Goal: Task Accomplishment & Management: Manage account settings

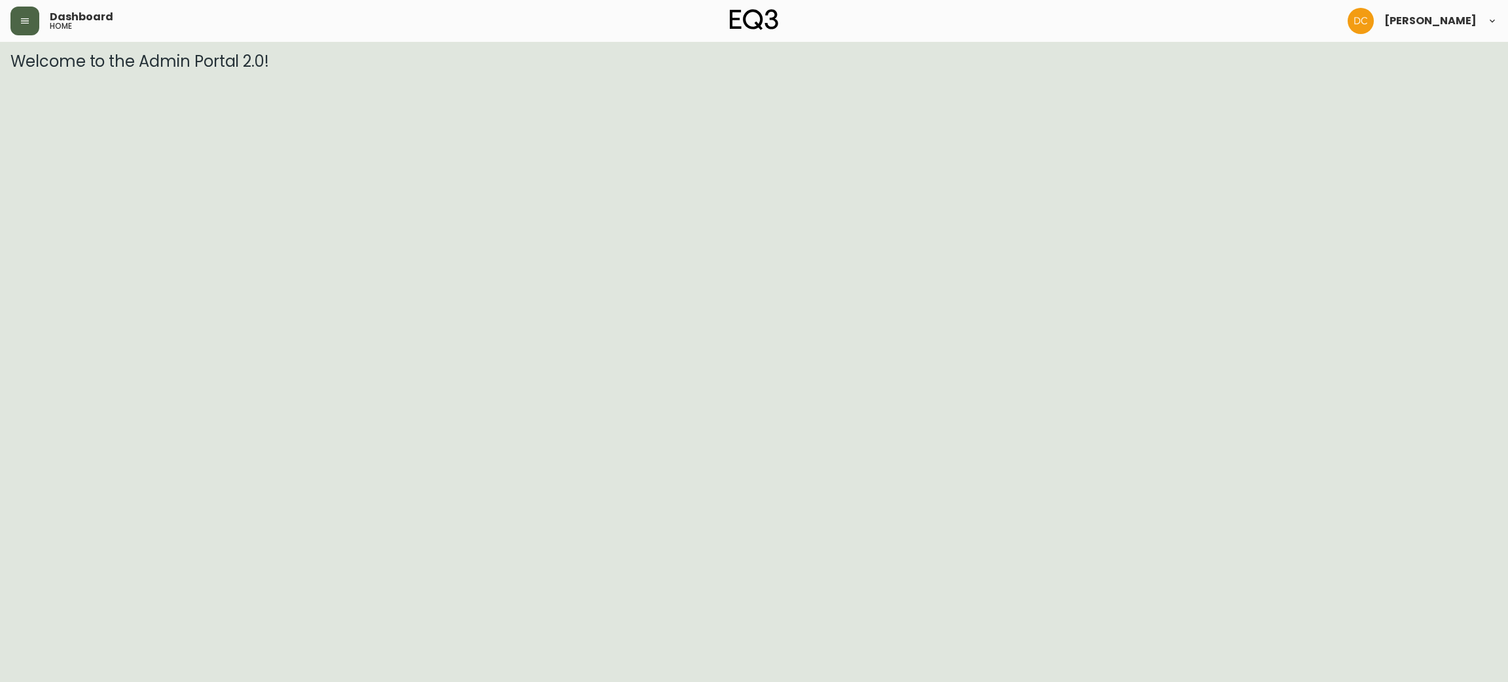
click at [20, 27] on button "button" at bounding box center [24, 21] width 29 height 29
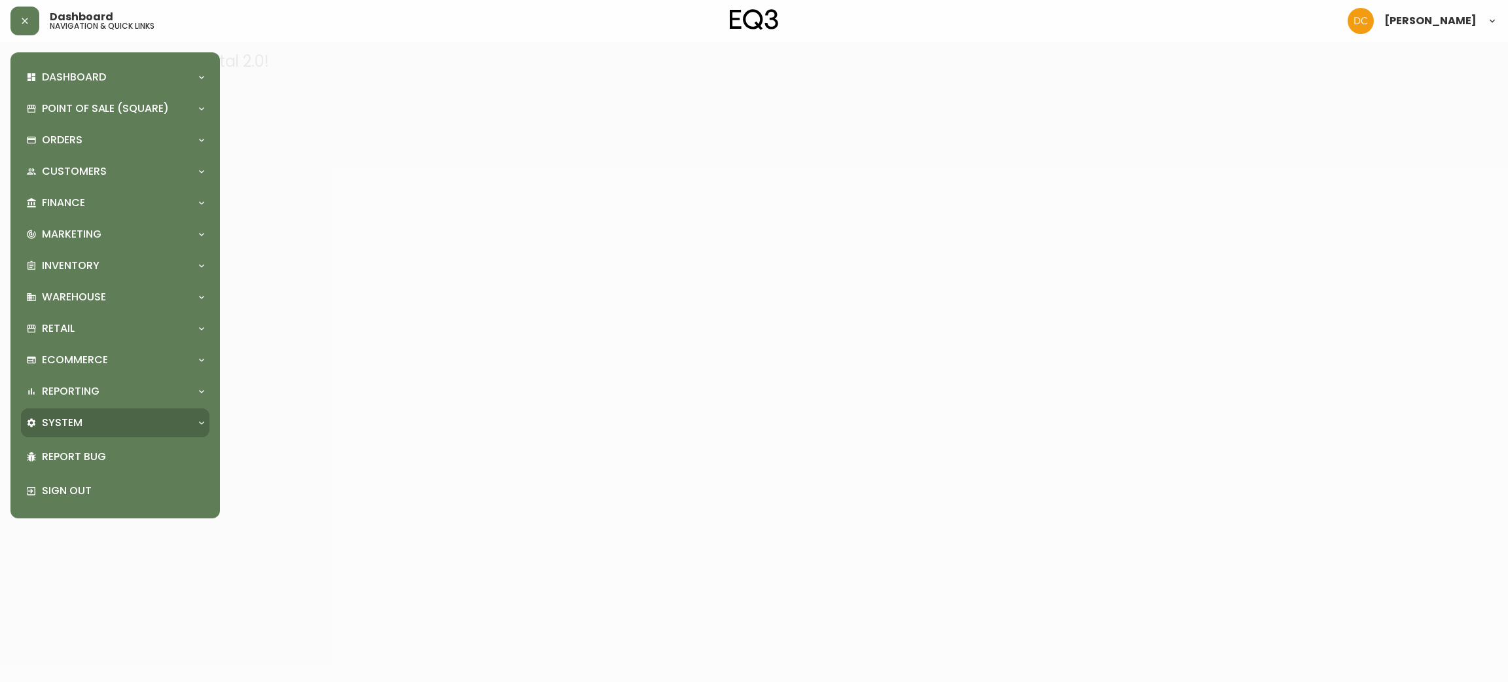
click at [61, 429] on div "System" at bounding box center [115, 422] width 188 height 29
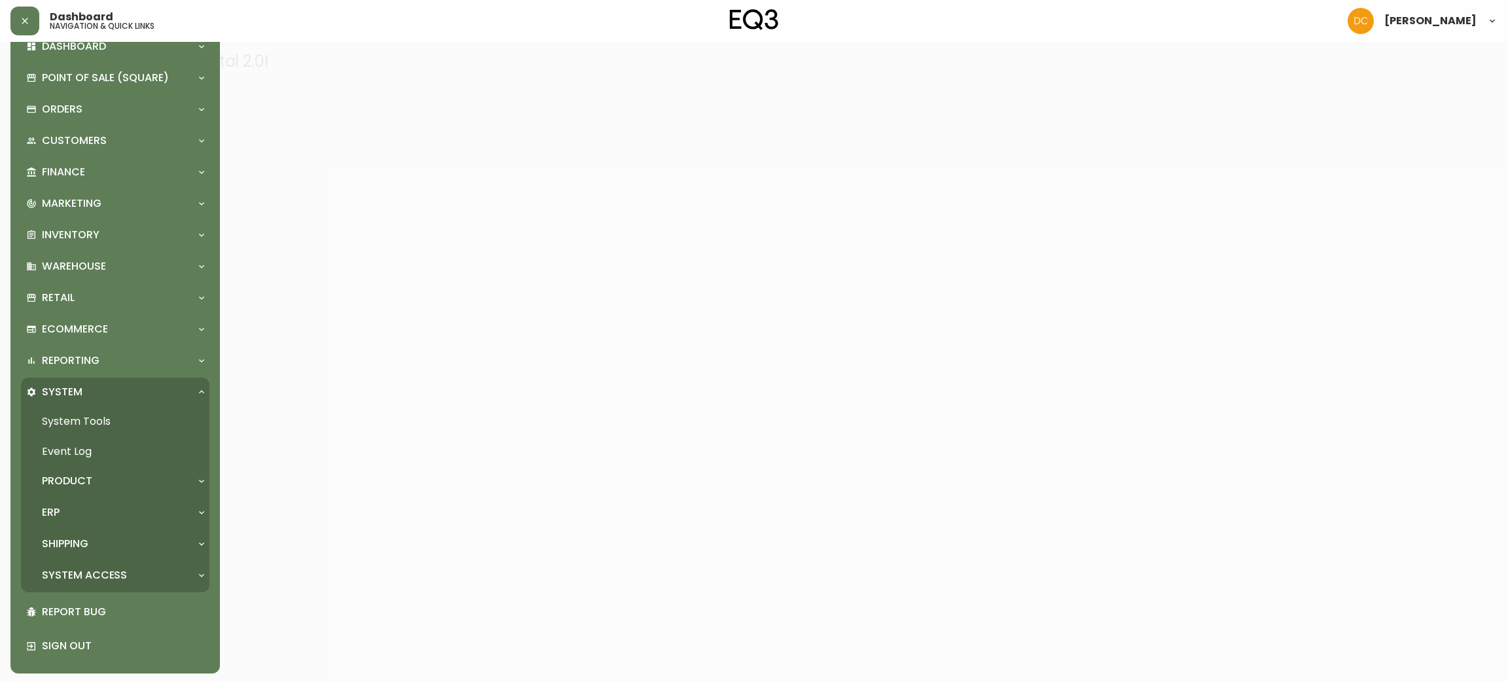
click at [80, 516] on div "ERP" at bounding box center [108, 512] width 165 height 14
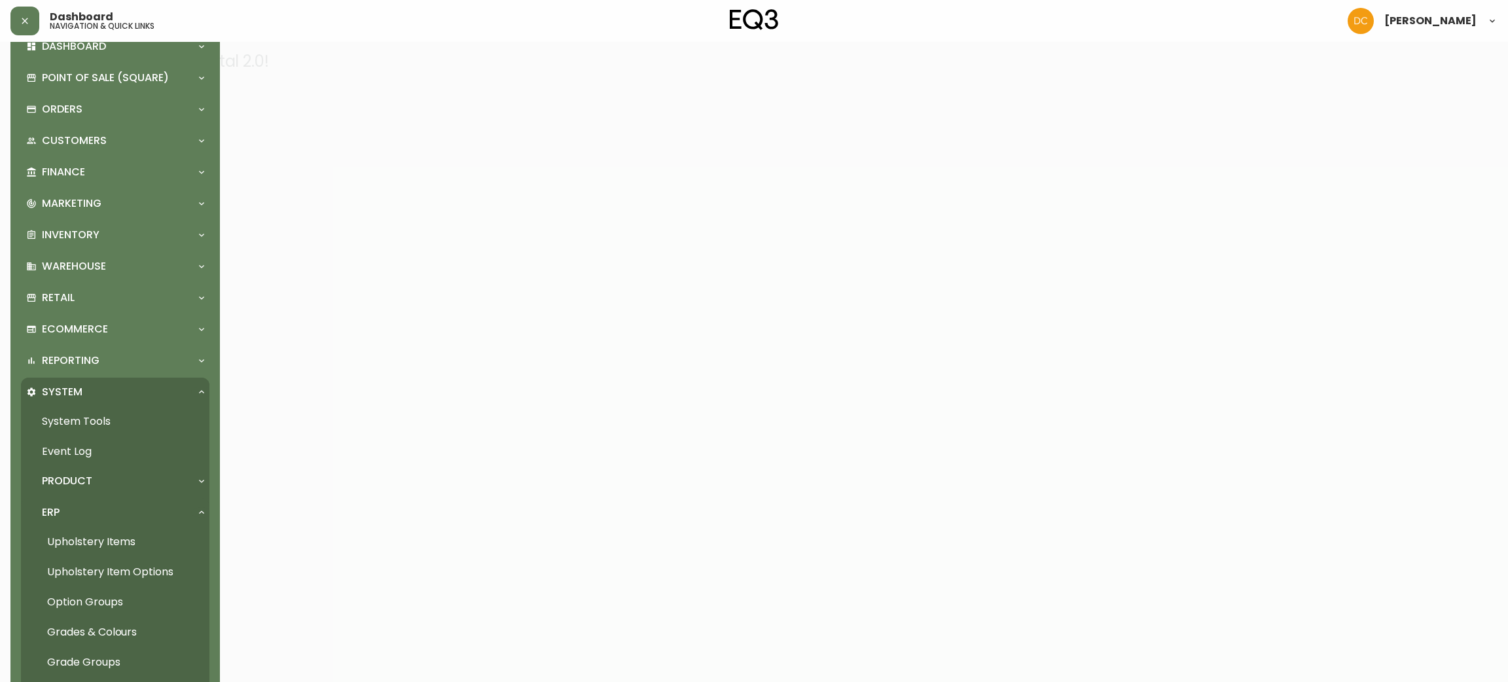
scroll to position [327, 0]
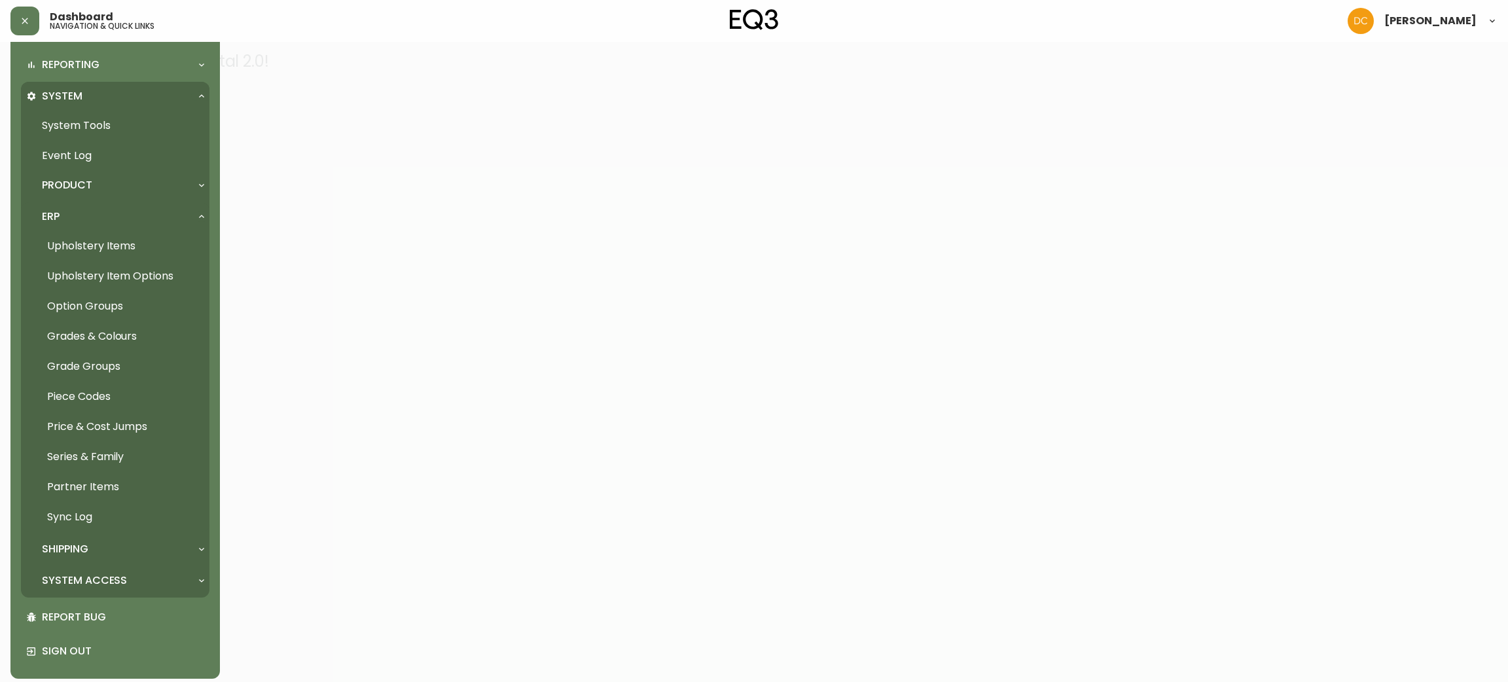
click at [111, 486] on link "Partner Items" at bounding box center [115, 487] width 188 height 30
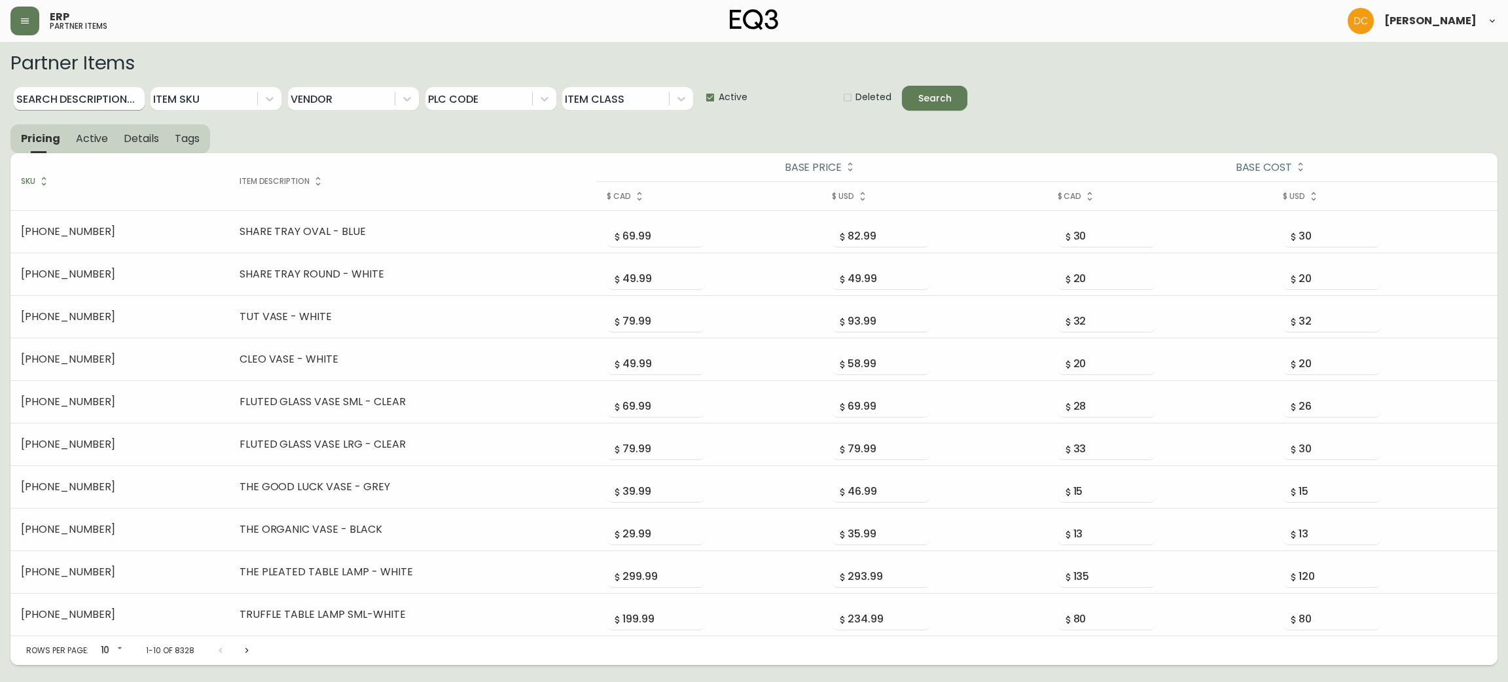
click at [93, 106] on input "Search Description..." at bounding box center [79, 99] width 131 height 24
type input "Elixir"
click at [902, 86] on button "Search" at bounding box center [934, 98] width 65 height 25
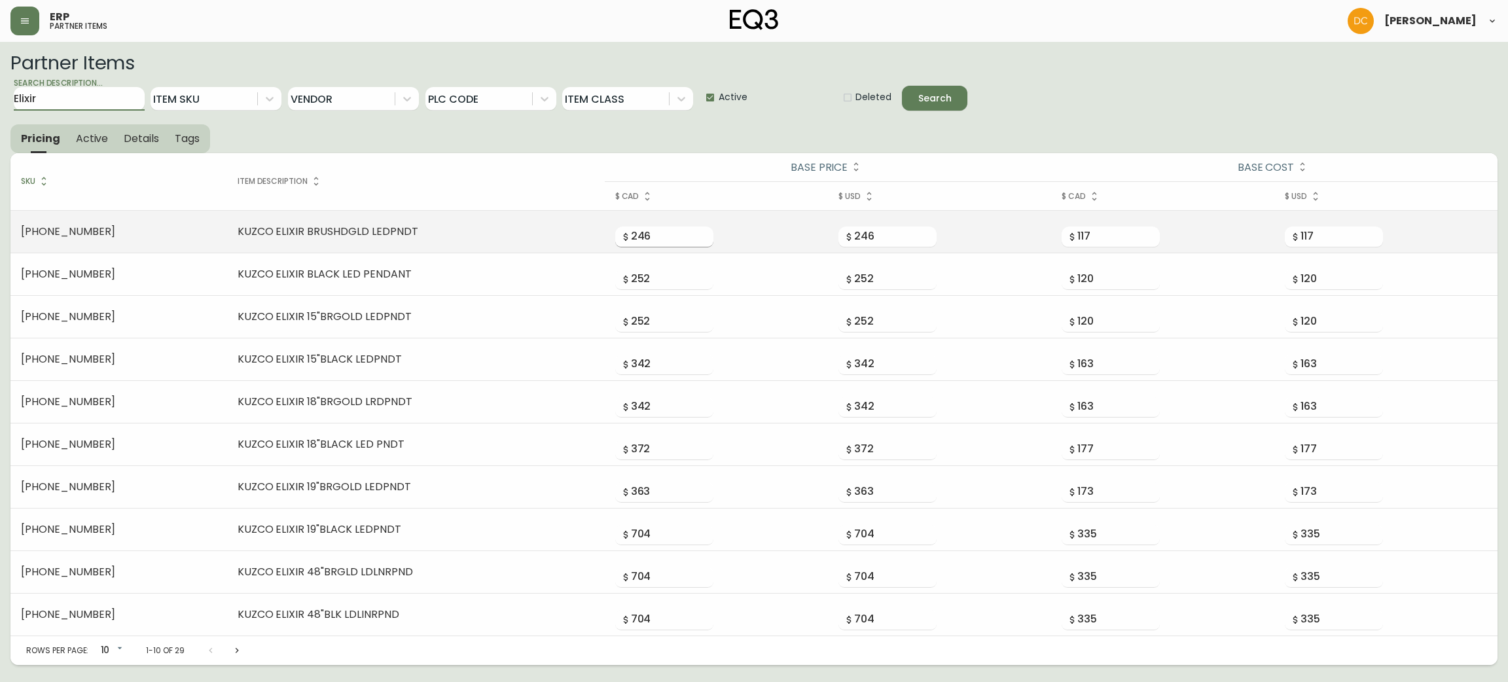
click at [631, 236] on input "246" at bounding box center [672, 236] width 82 height 21
click at [631, 235] on input "246" at bounding box center [672, 236] width 82 height 21
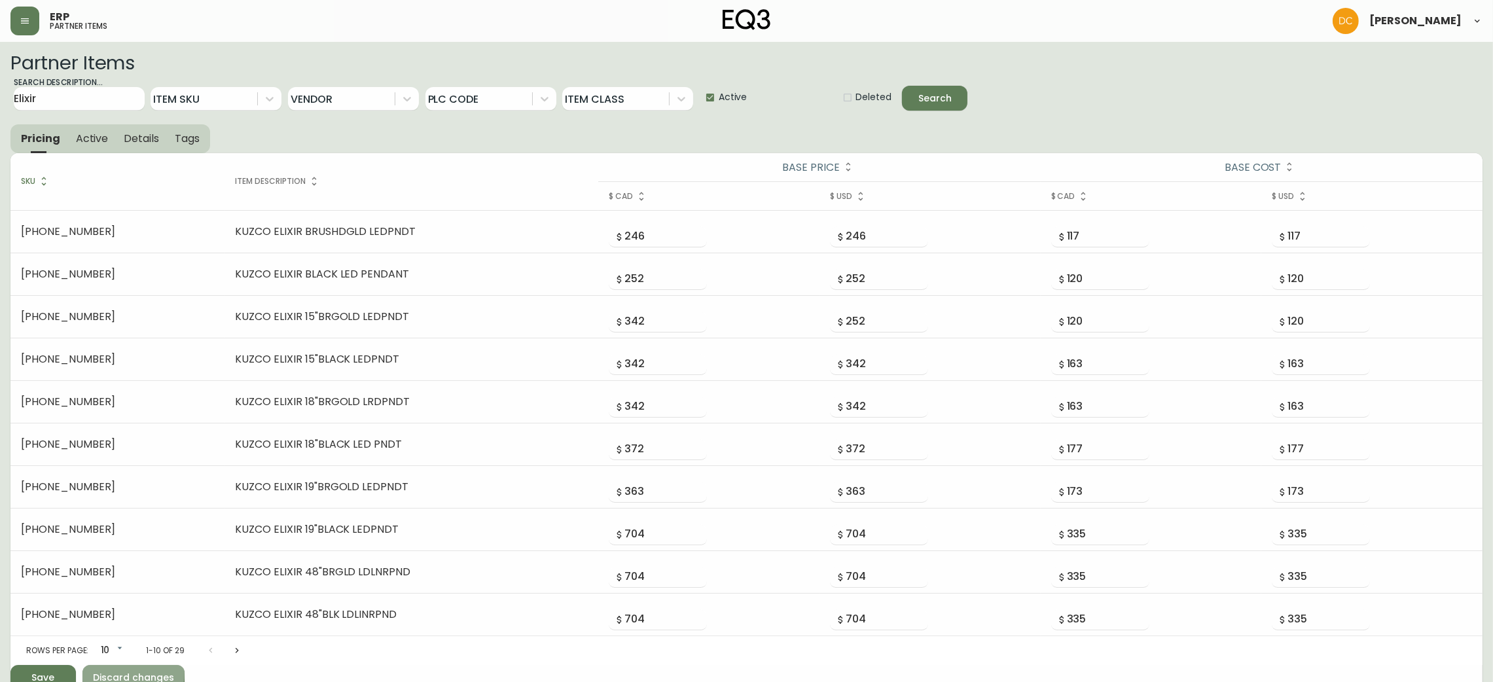
click at [117, 673] on span "Discard changes" at bounding box center [133, 677] width 81 height 16
type input "252"
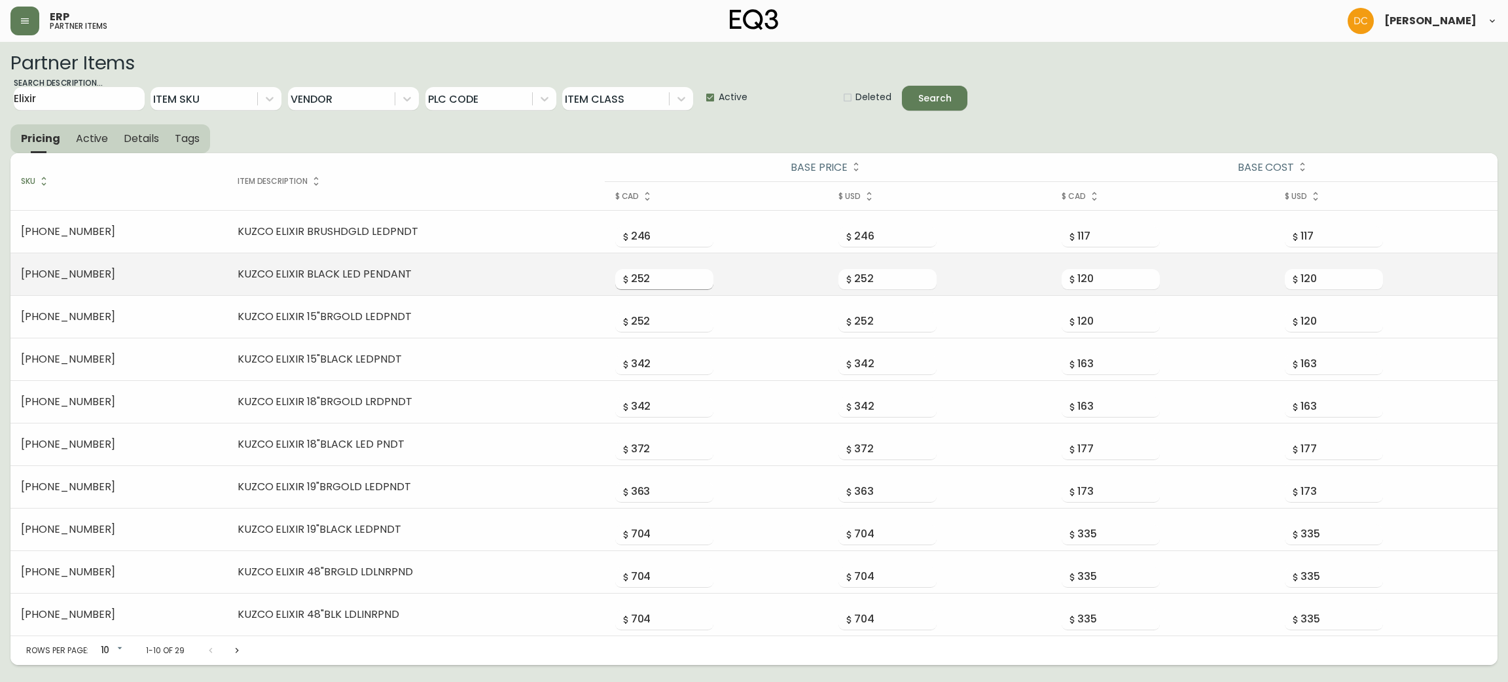
click at [631, 276] on input "252" at bounding box center [672, 279] width 82 height 21
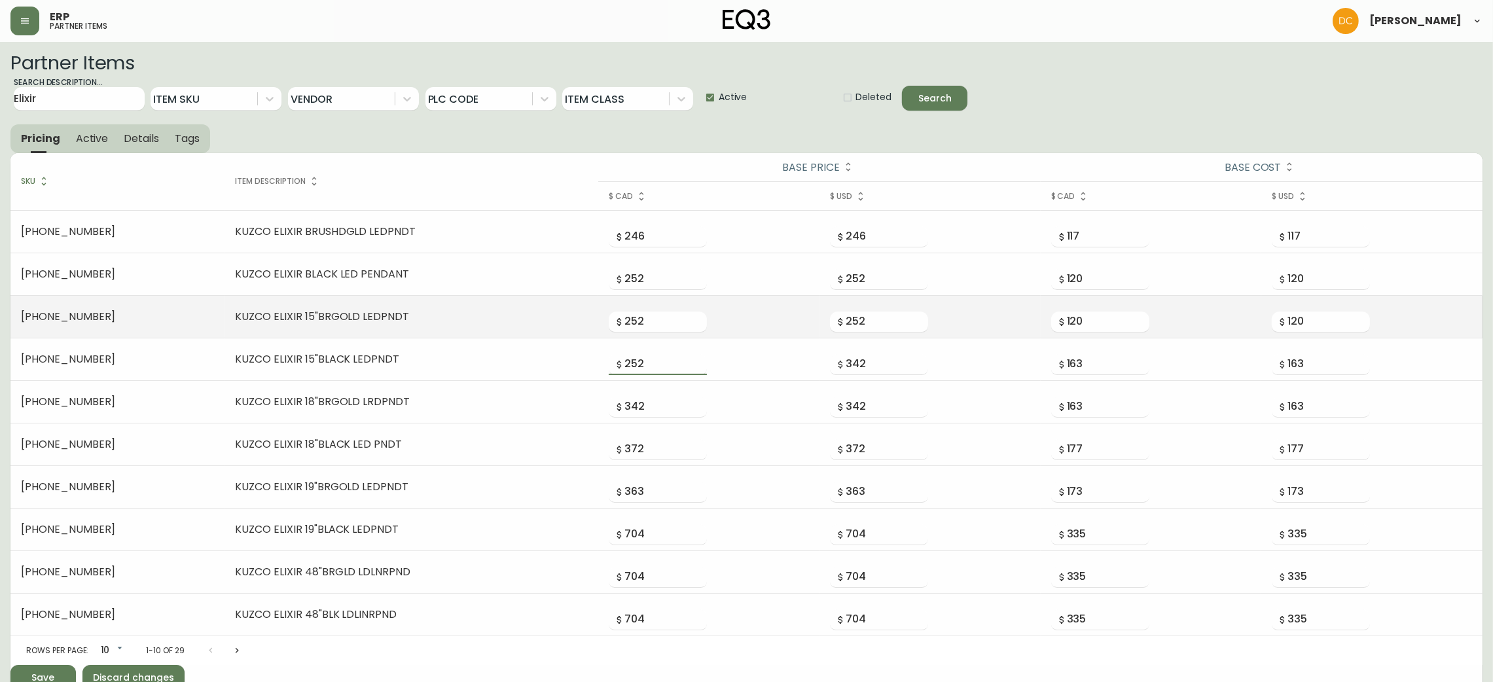
type input "252"
type input "342"
type input "372"
type input "363"
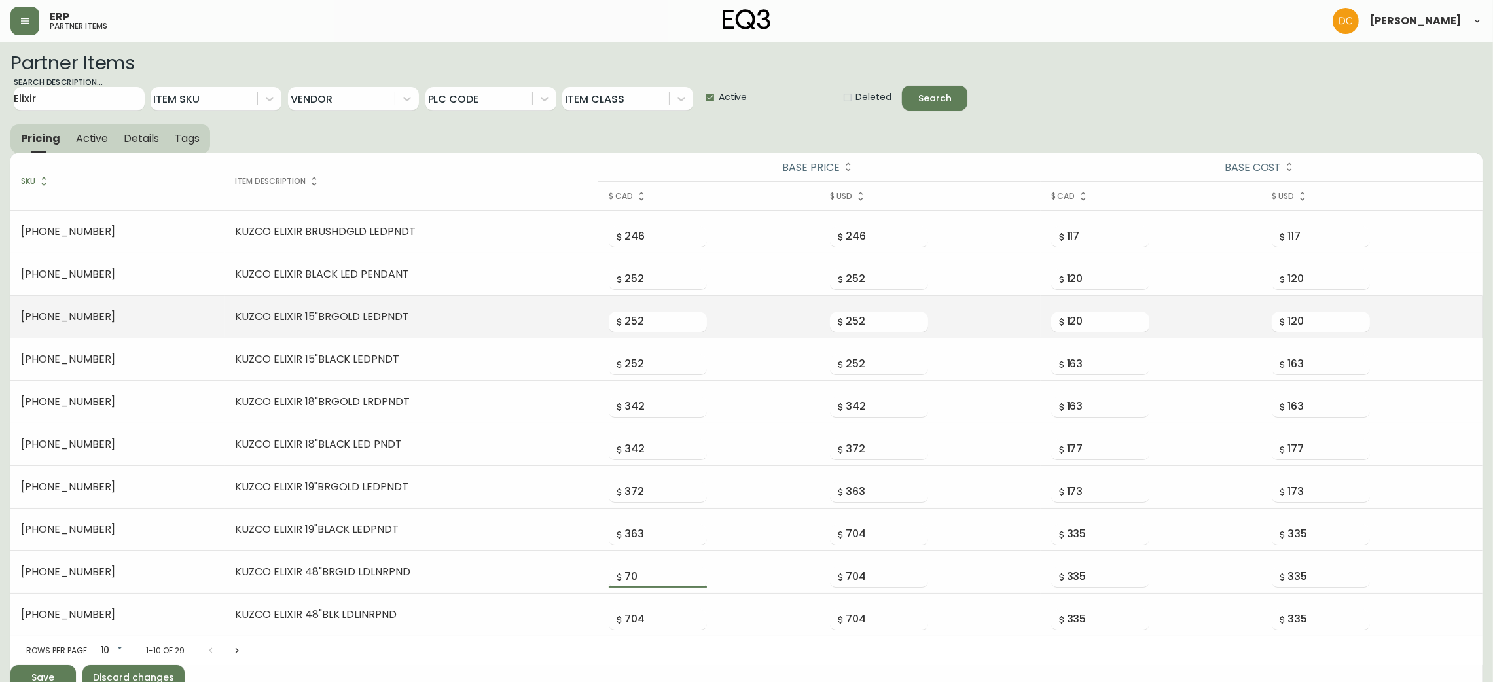
type input "704"
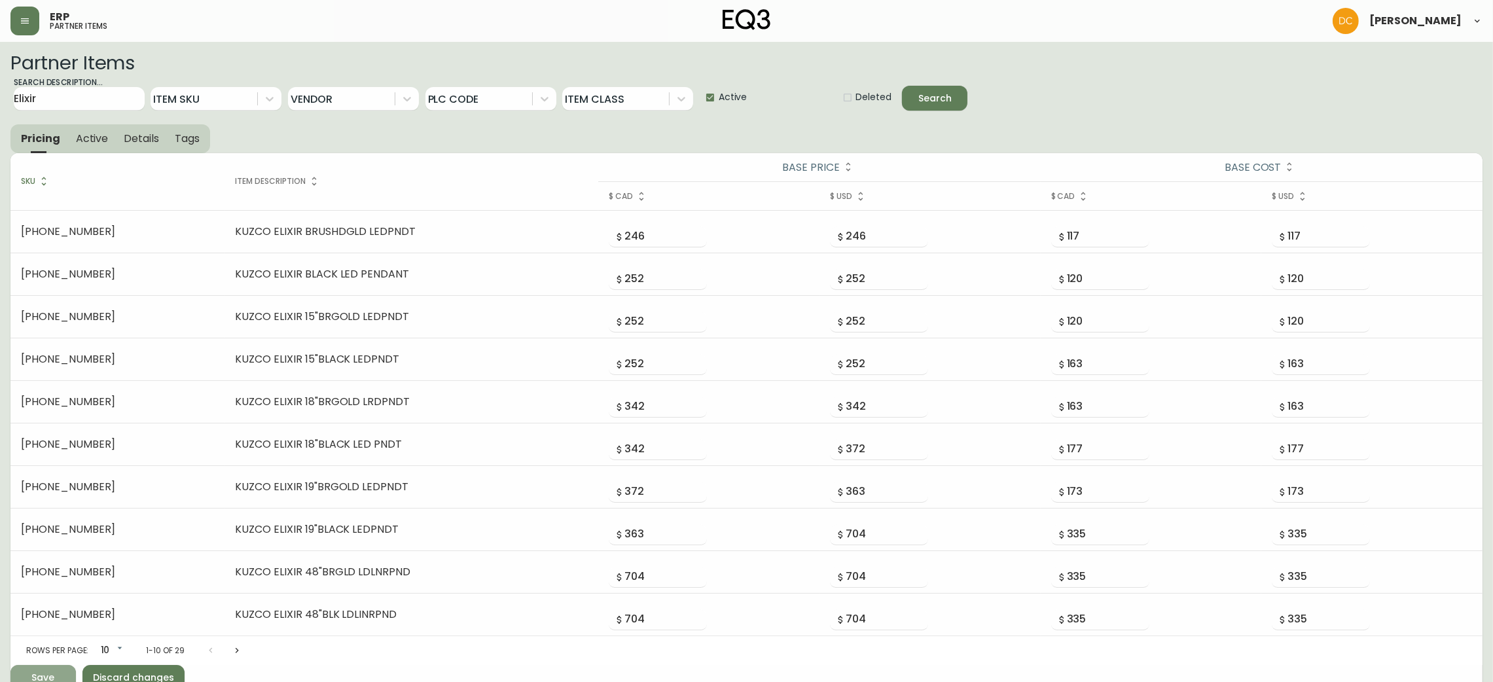
click at [37, 669] on button "Save" at bounding box center [42, 677] width 65 height 25
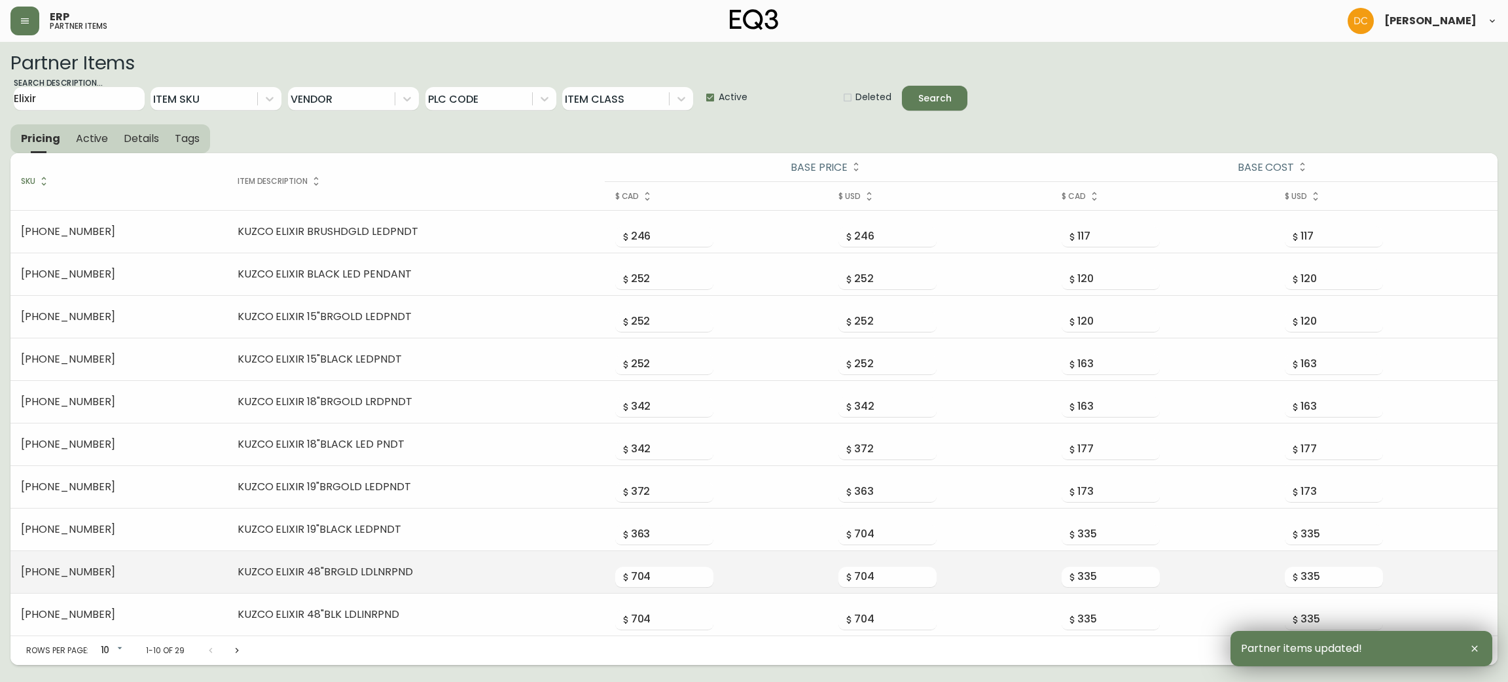
click at [605, 561] on td "704" at bounding box center [716, 572] width 223 height 43
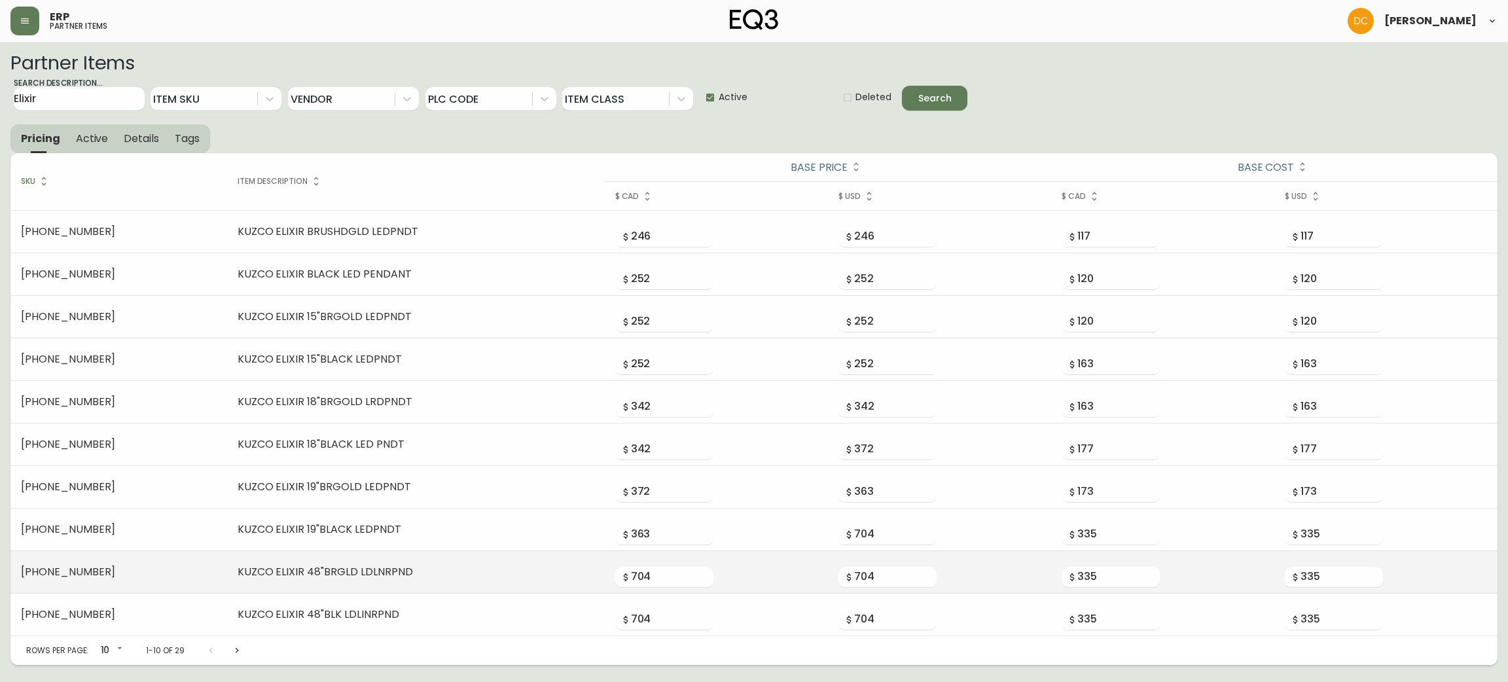
click at [505, 581] on td "KUZCO ELIXIR 48"BRGLD LDLNRPND" at bounding box center [416, 572] width 378 height 43
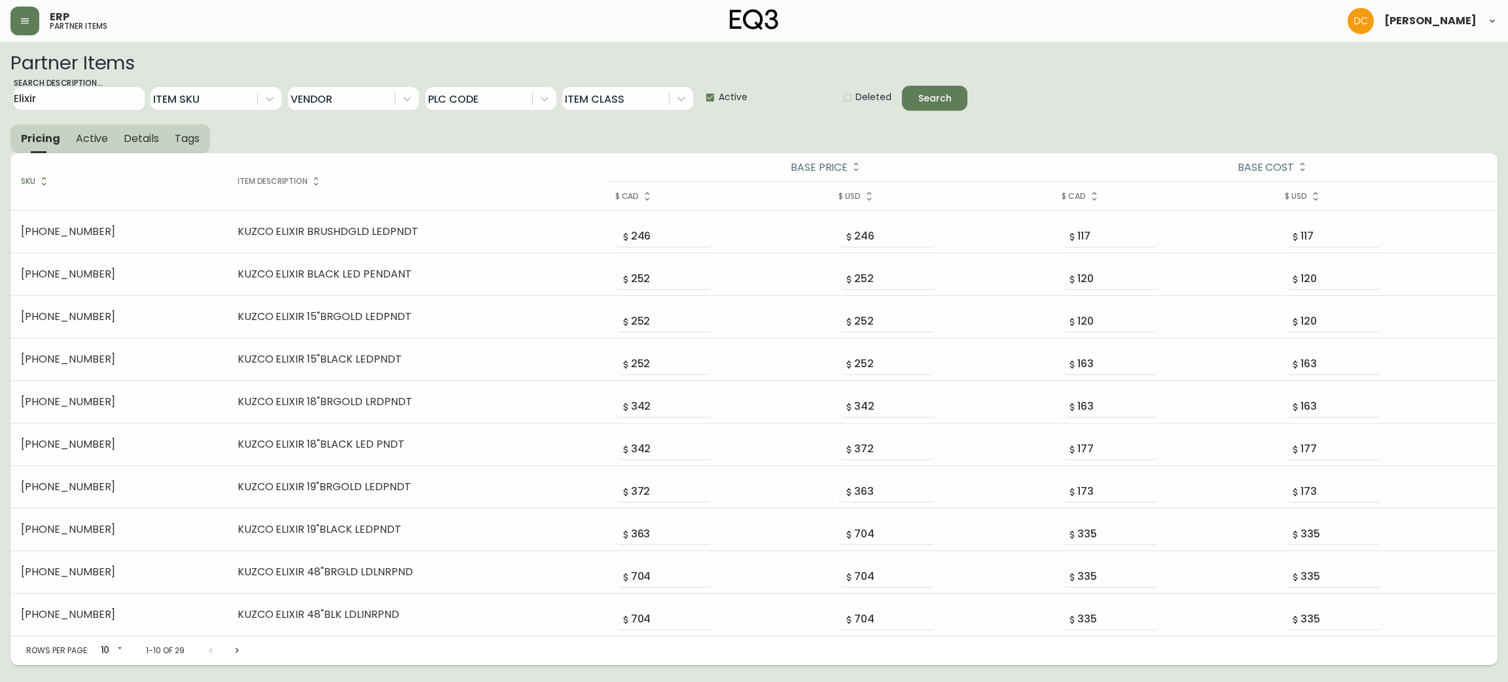
click at [239, 653] on icon "Next page" at bounding box center [237, 650] width 10 height 10
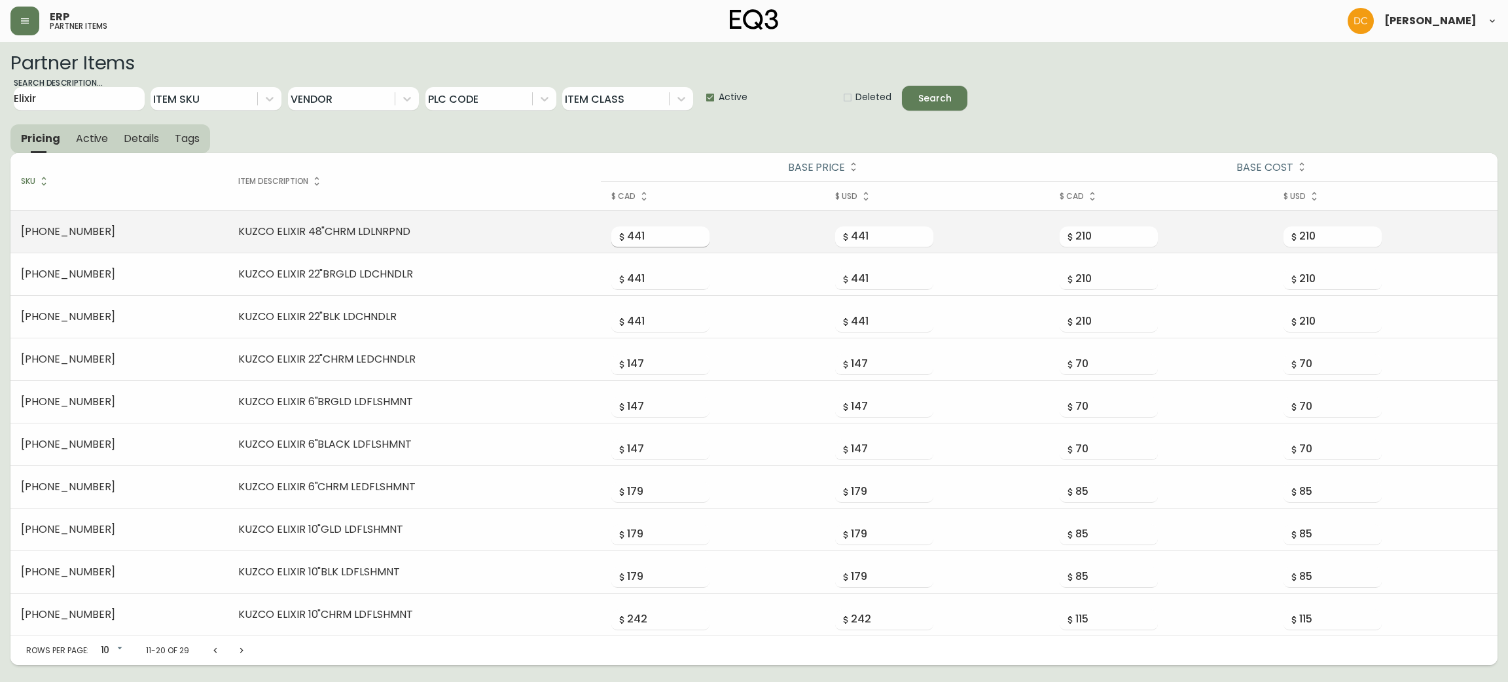
click at [627, 238] on input "441" at bounding box center [668, 236] width 82 height 21
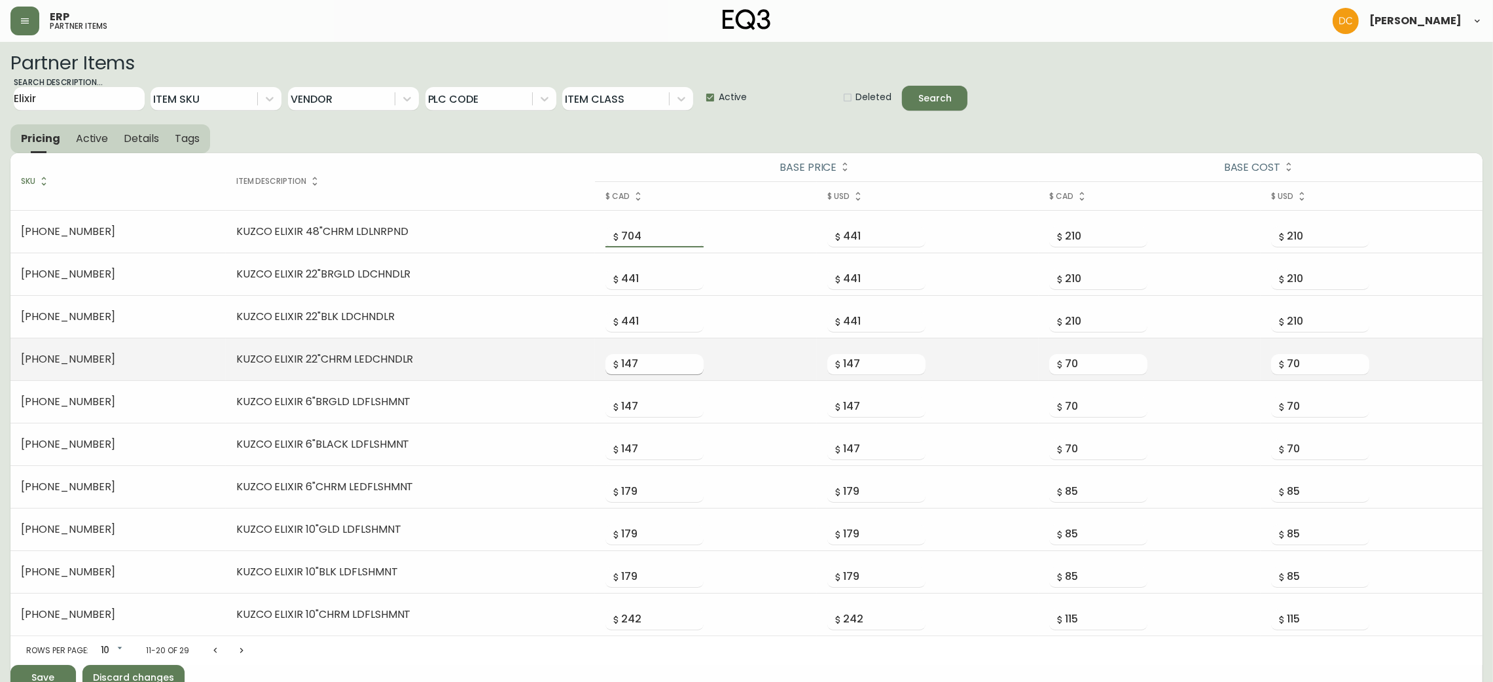
type input "704"
click at [621, 361] on input "147" at bounding box center [662, 364] width 82 height 21
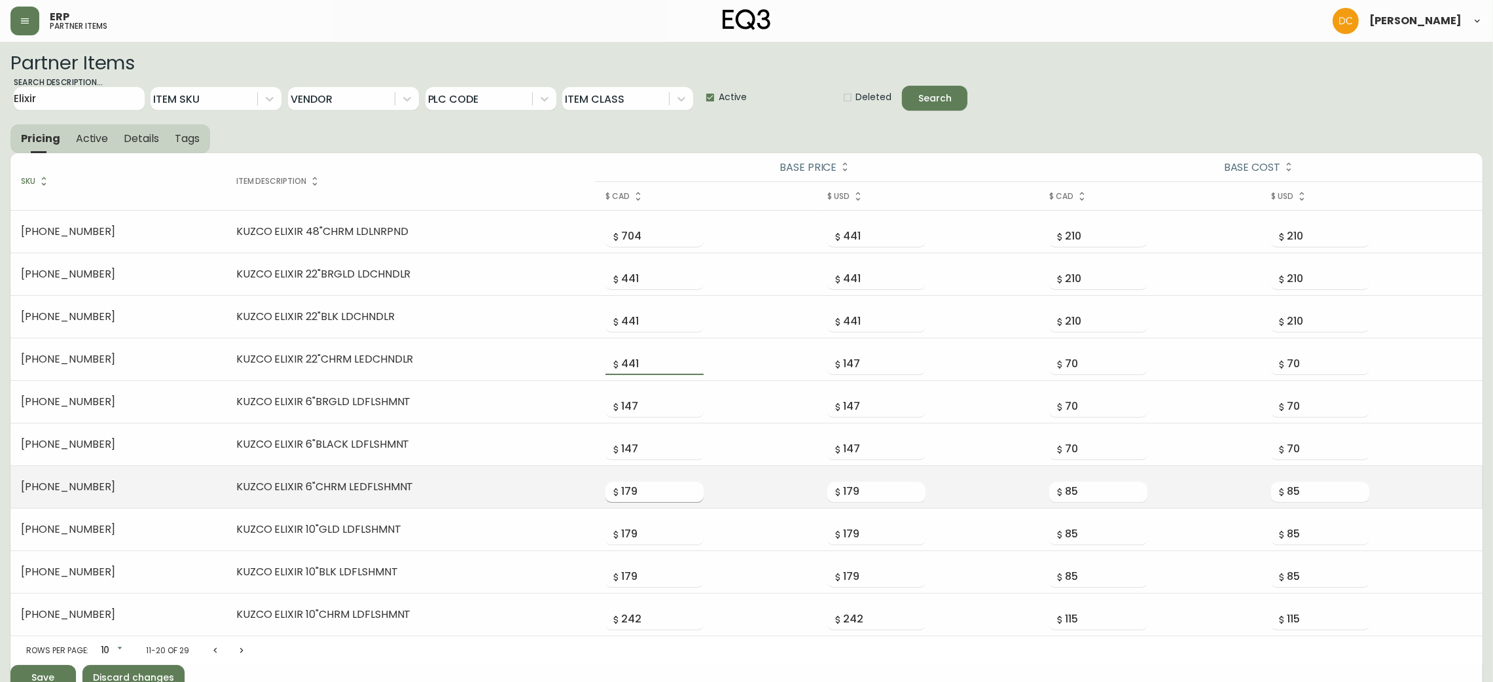
type input "441"
click at [621, 493] on input "179" at bounding box center [662, 492] width 82 height 21
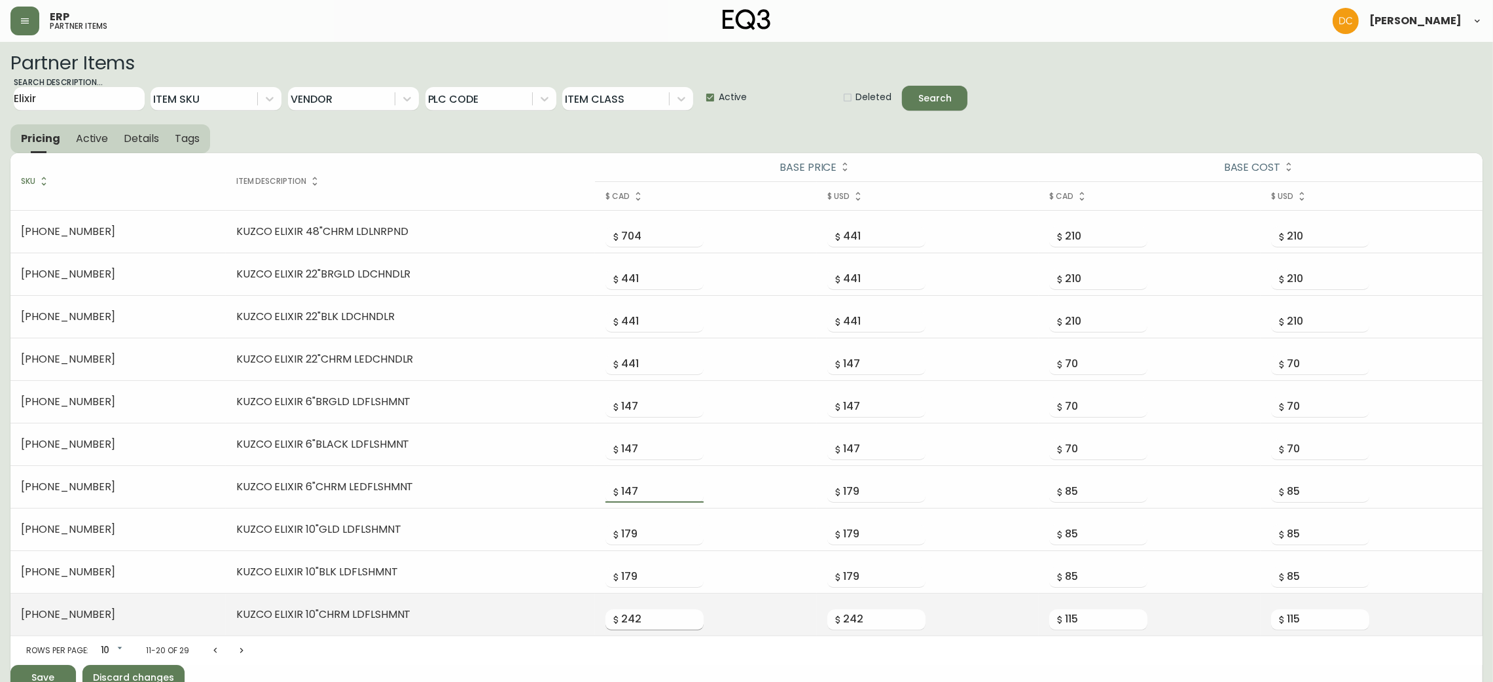
type input "147"
click at [621, 618] on input "242" at bounding box center [662, 619] width 82 height 21
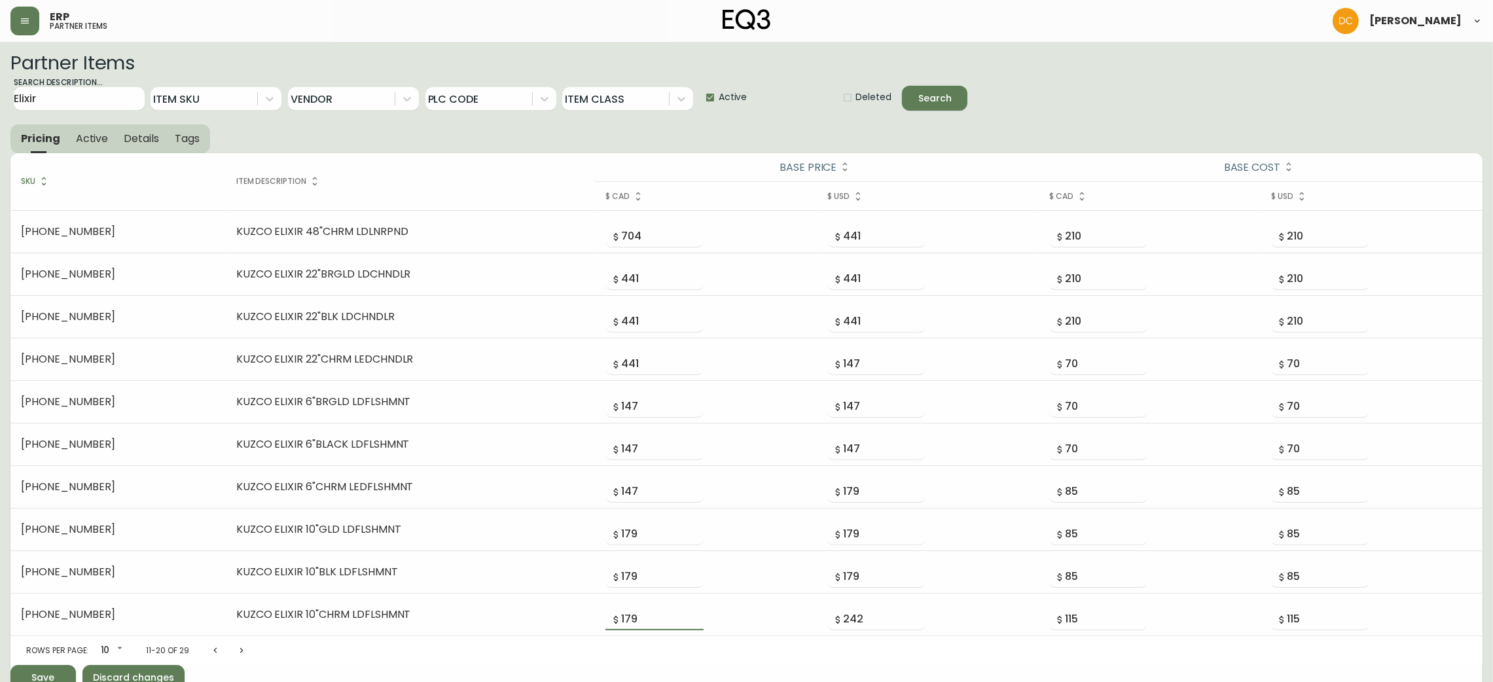
type input "179"
click at [50, 675] on div "Save" at bounding box center [43, 677] width 23 height 16
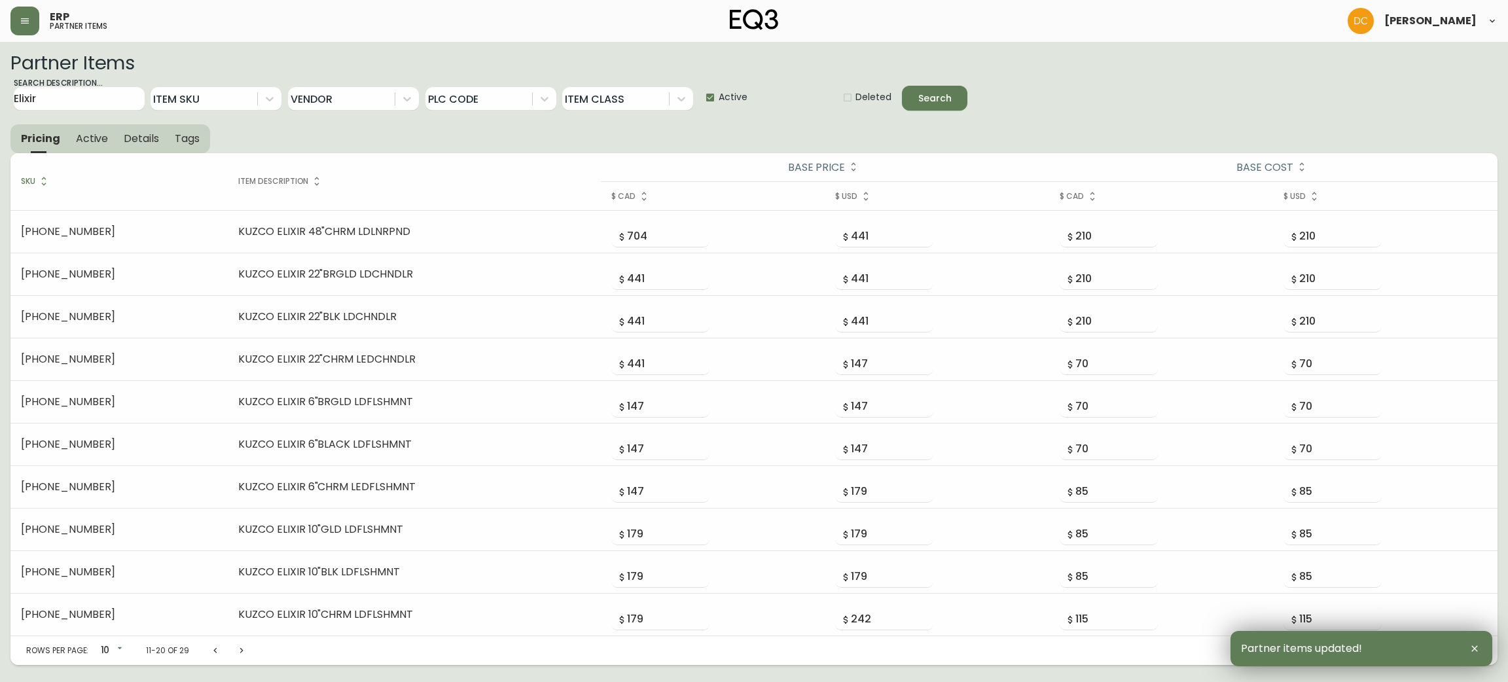
click at [243, 654] on icon "Next page" at bounding box center [241, 650] width 10 height 10
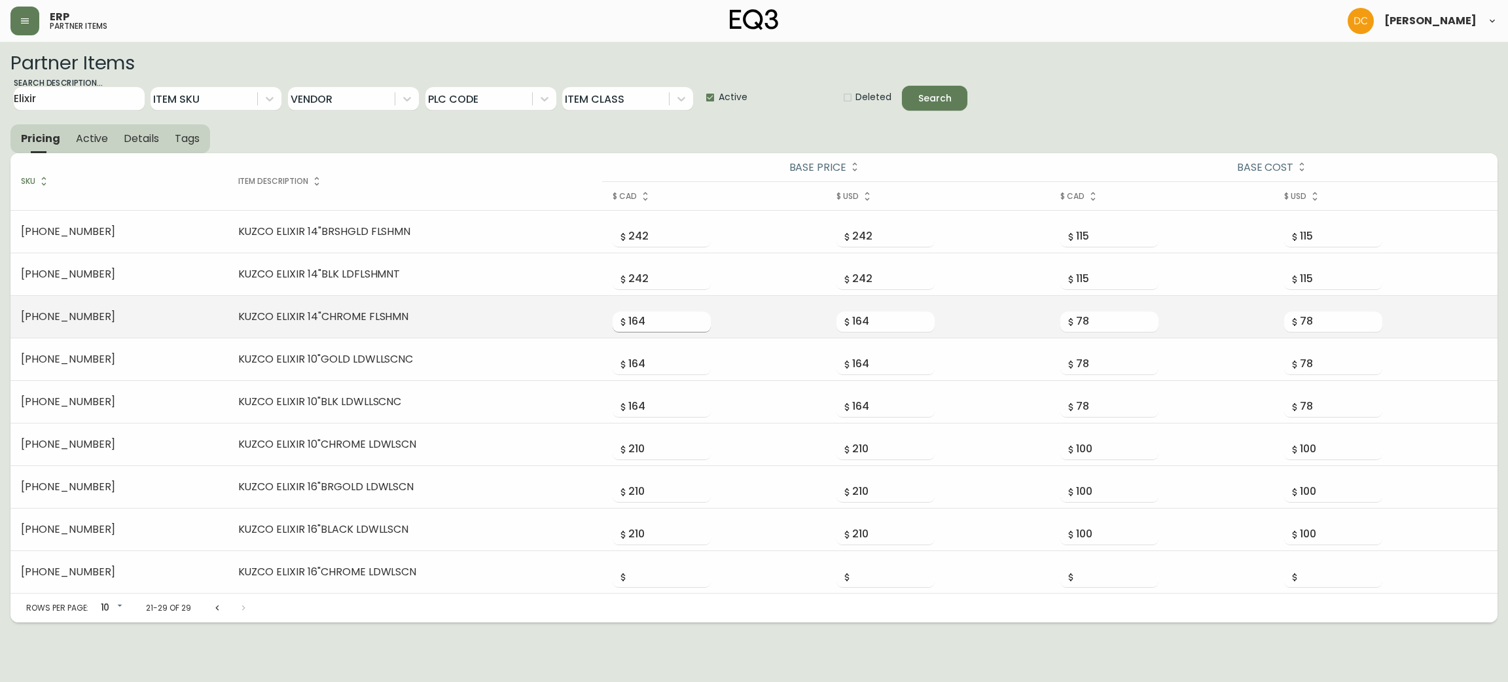
click at [628, 317] on input "164" at bounding box center [669, 321] width 82 height 21
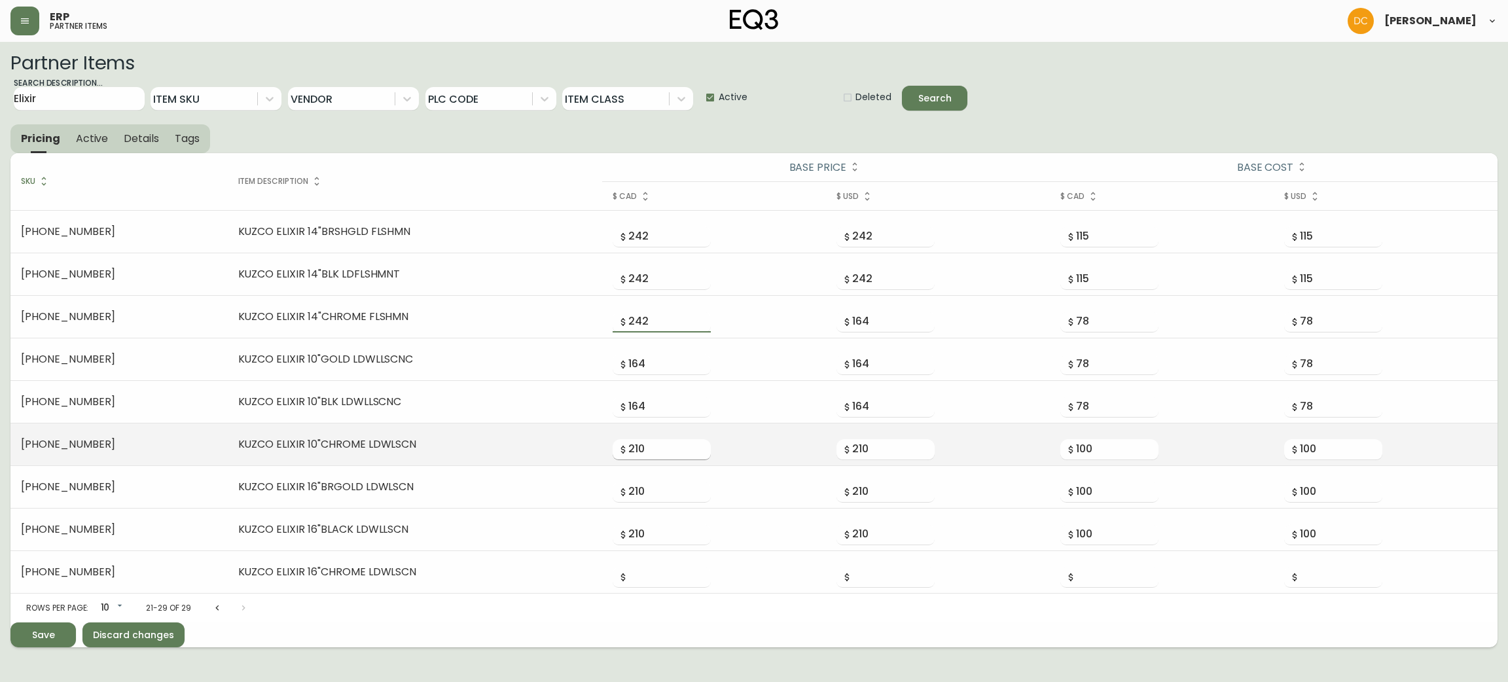
type input "242"
click at [628, 443] on input "210" at bounding box center [669, 449] width 82 height 21
type input "164"
click at [10, 622] on button "Save" at bounding box center [42, 634] width 65 height 25
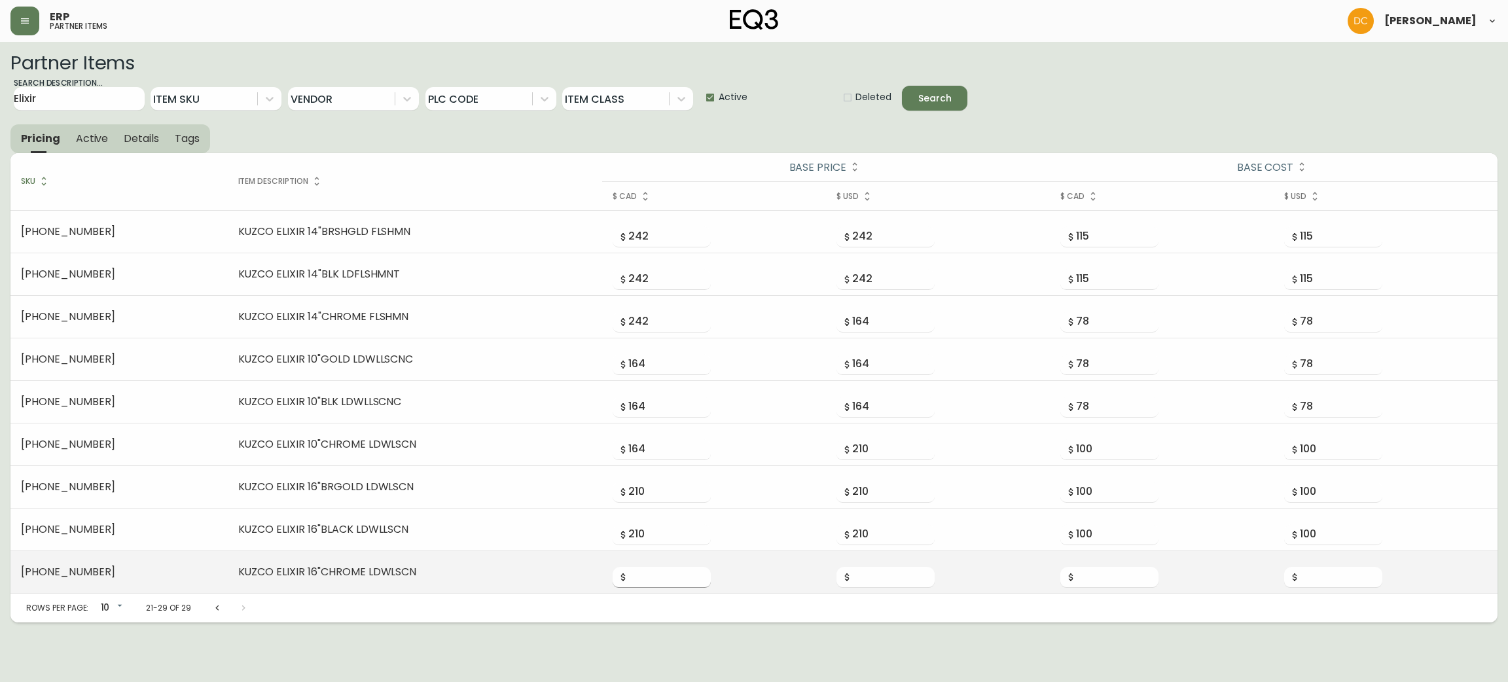
click at [628, 582] on input "number" at bounding box center [669, 577] width 82 height 21
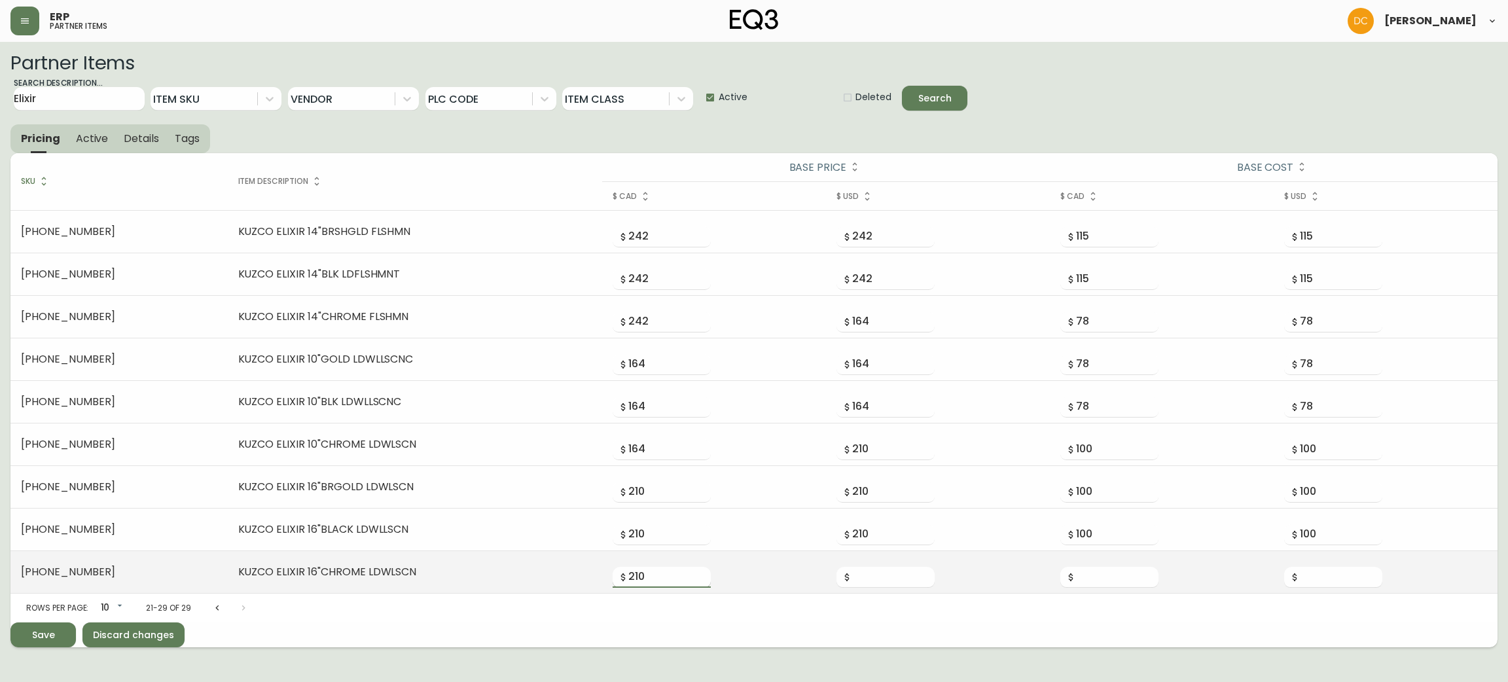
type input "210"
click at [852, 579] on input "number" at bounding box center [893, 577] width 82 height 21
type input "210"
type input "100"
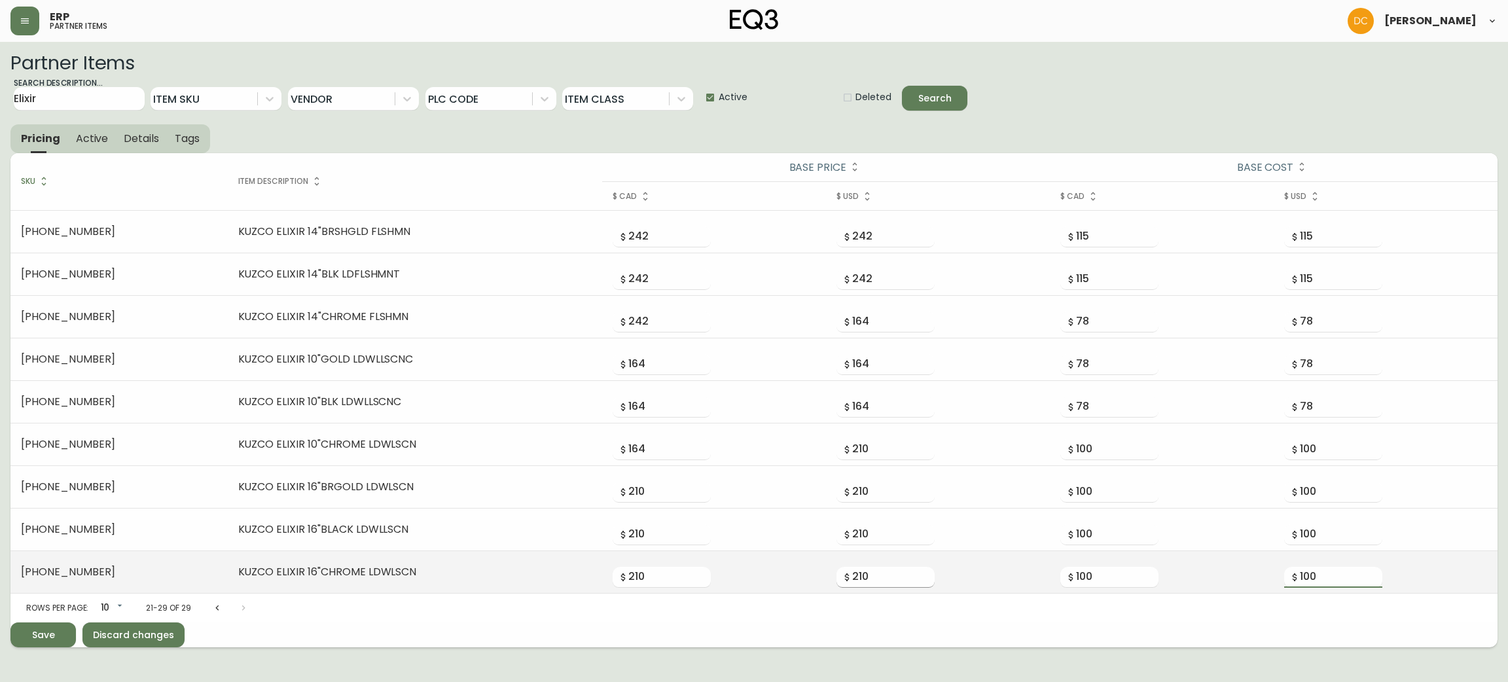
click at [10, 622] on button "Save" at bounding box center [42, 634] width 65 height 25
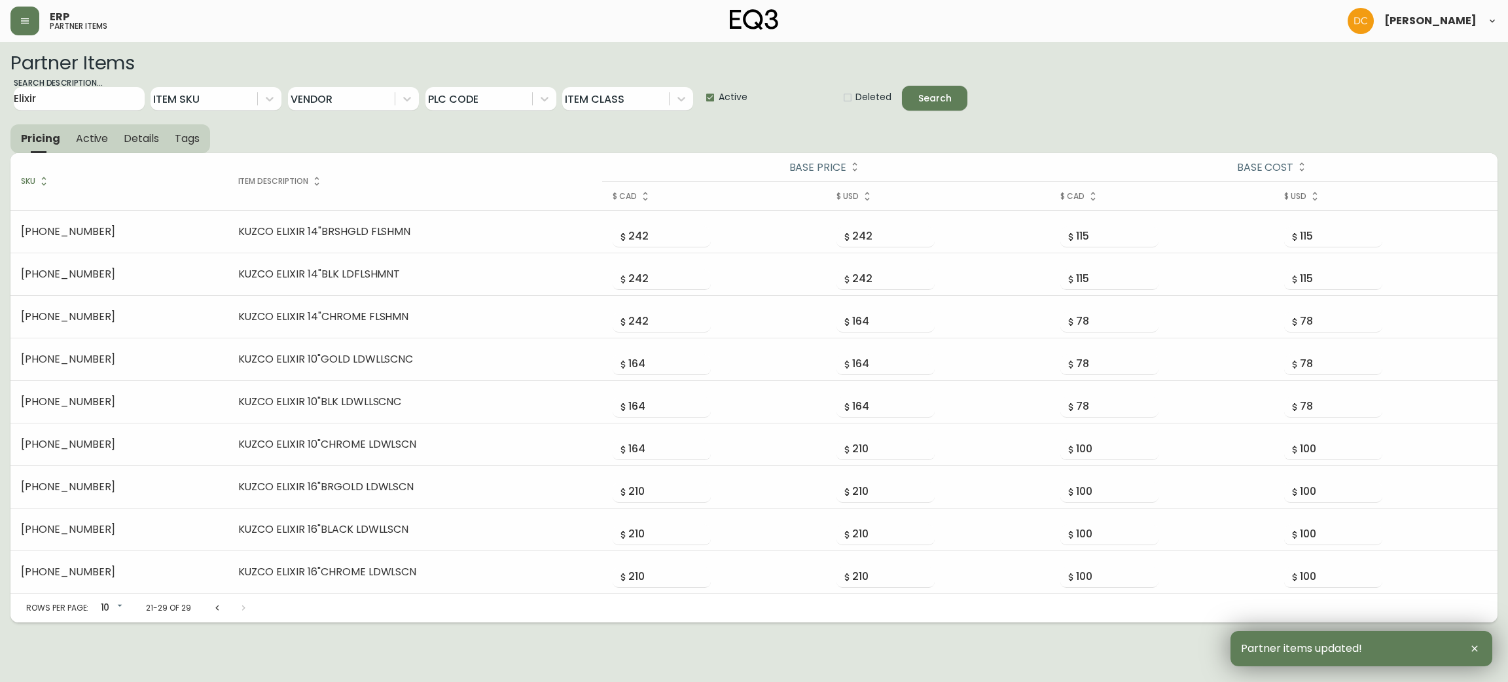
click at [103, 141] on span "Active" at bounding box center [92, 139] width 33 height 14
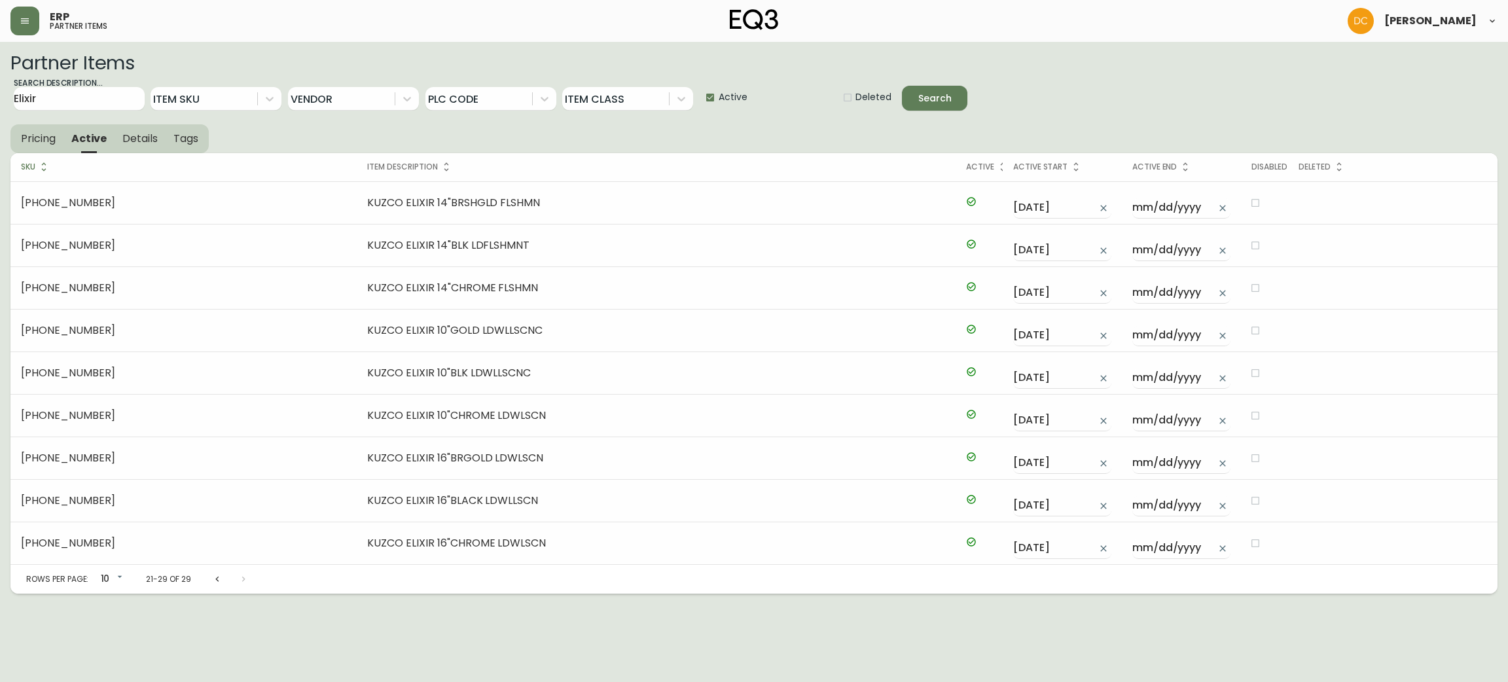
click at [132, 139] on span "Details" at bounding box center [139, 139] width 35 height 14
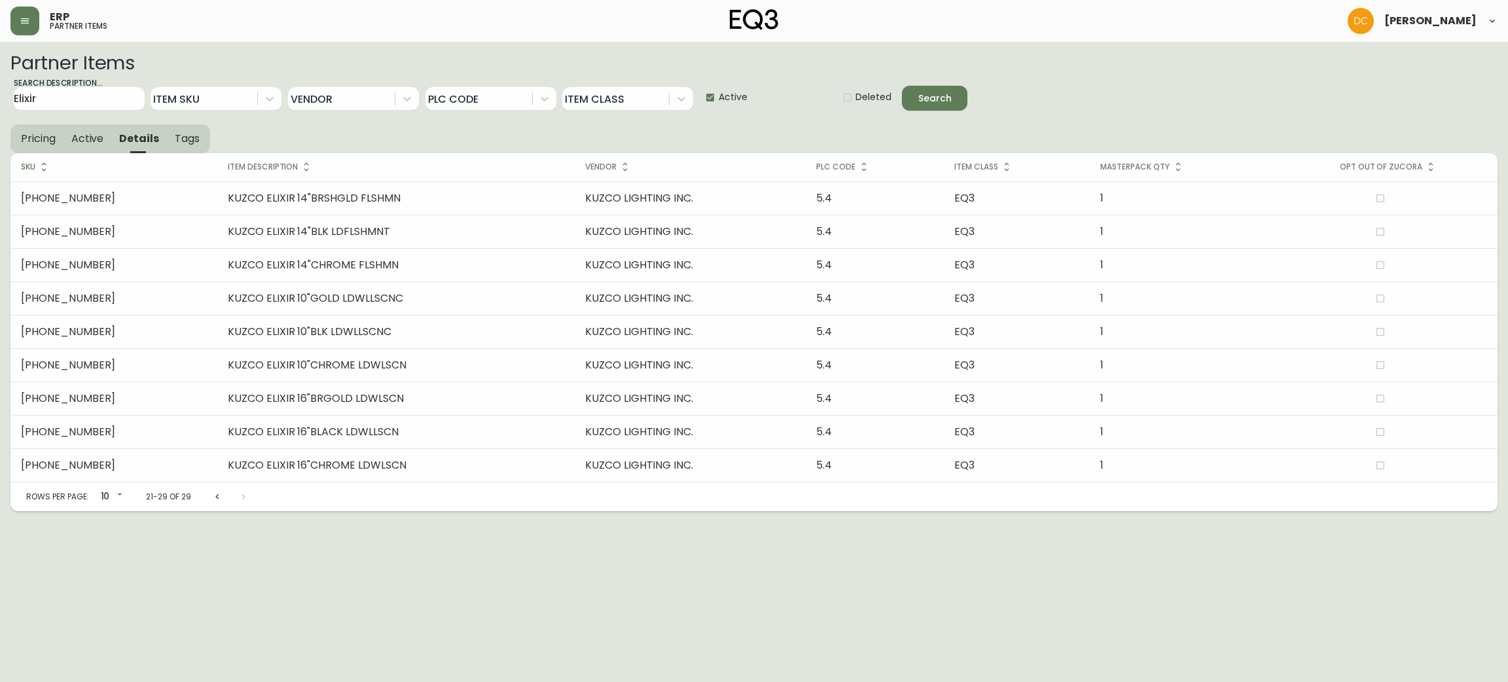
click at [90, 141] on span "Active" at bounding box center [87, 139] width 33 height 14
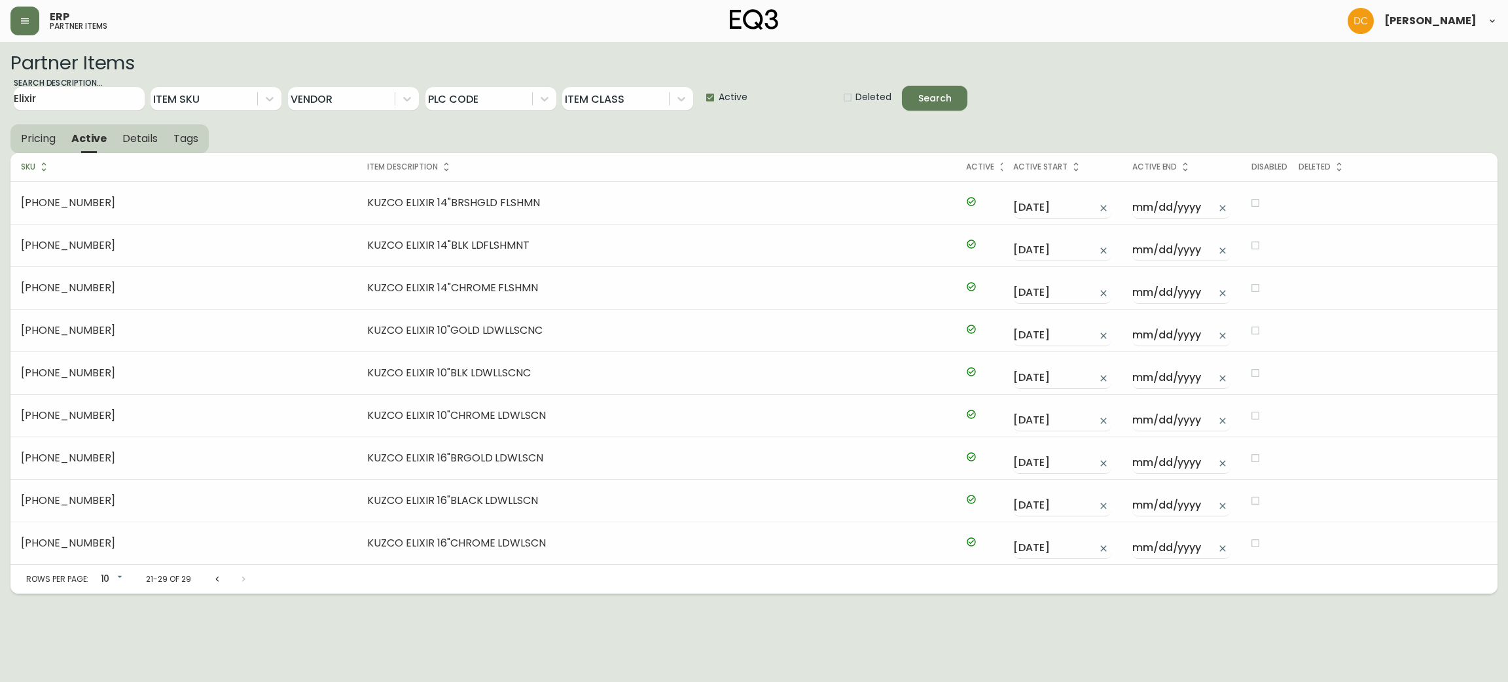
click at [33, 139] on span "Pricing" at bounding box center [38, 139] width 35 height 14
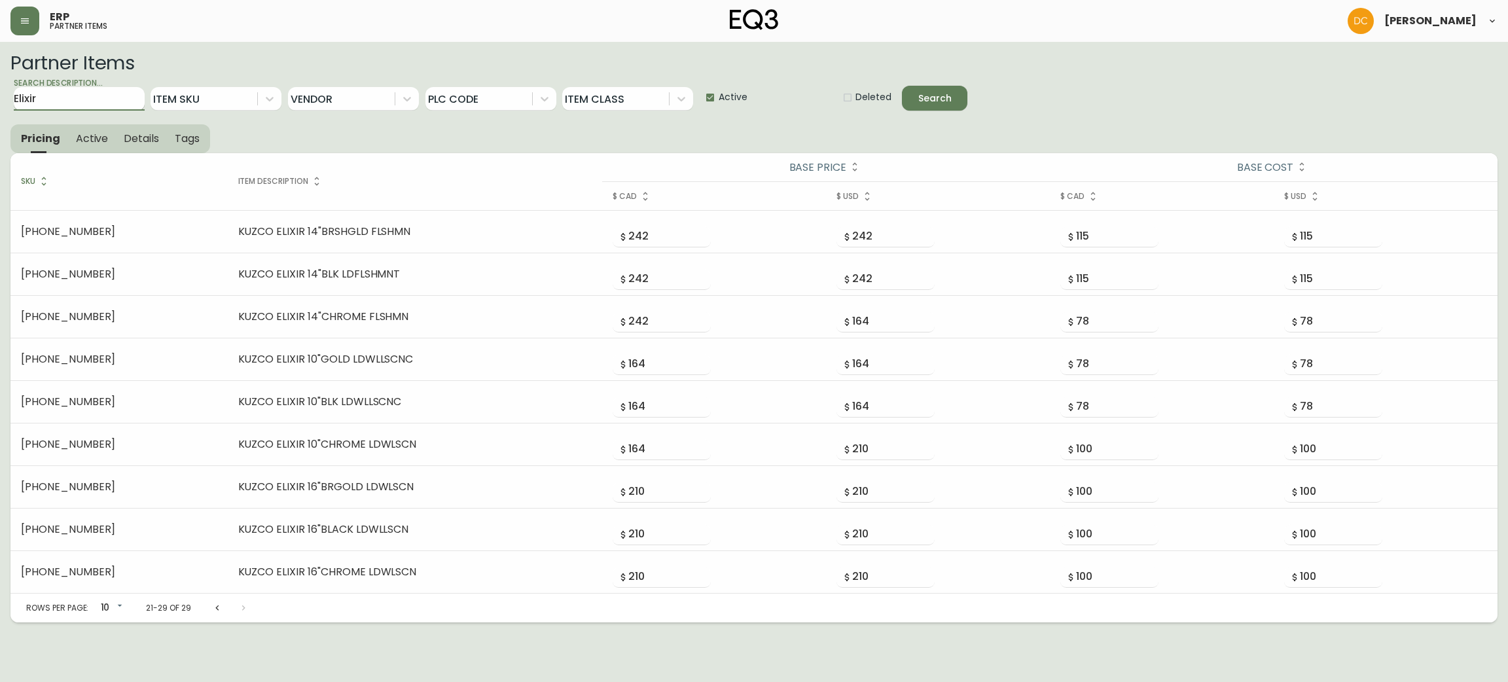
click at [113, 106] on input "Elixir" at bounding box center [79, 99] width 131 height 24
type input "[PERSON_NAME]"
click at [902, 86] on button "Search" at bounding box center [934, 98] width 65 height 25
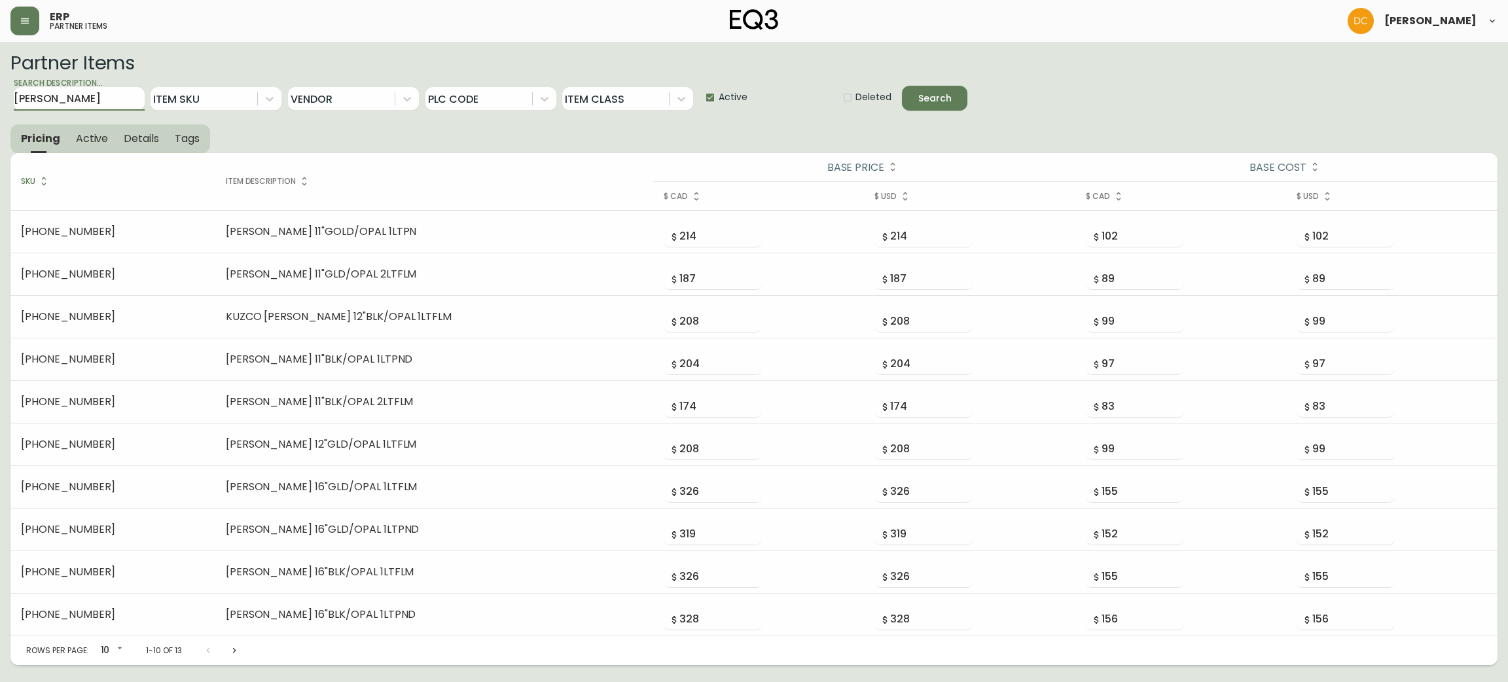
click at [238, 651] on icon "Next page" at bounding box center [234, 650] width 10 height 10
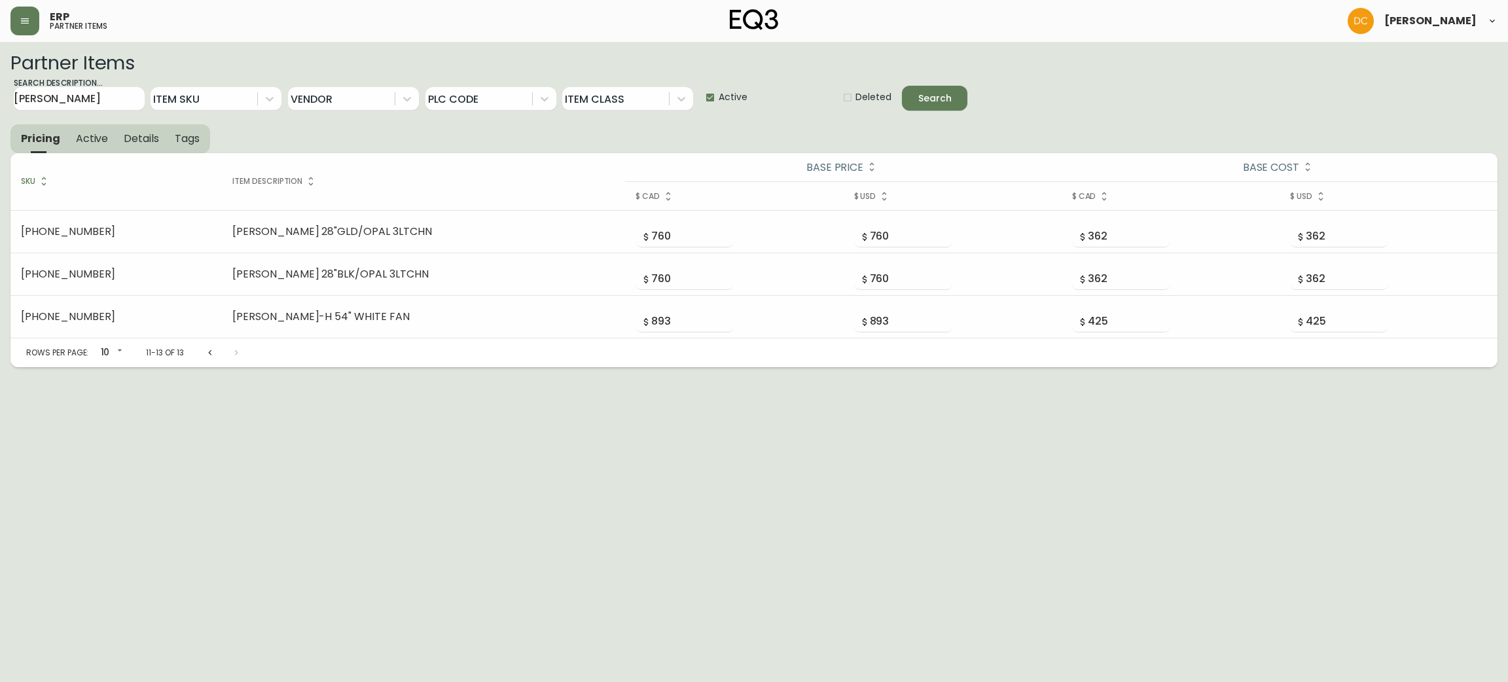
click at [205, 349] on icon "Previous page" at bounding box center [210, 352] width 10 height 10
